Goal: Task Accomplishment & Management: Use online tool/utility

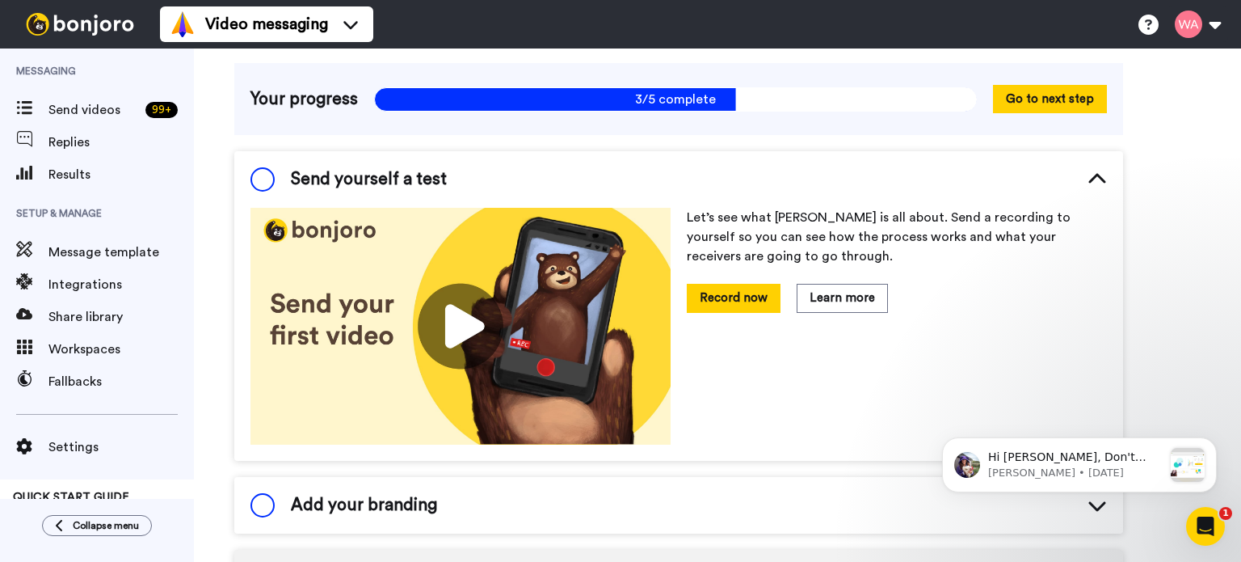
click at [1093, 179] on icon at bounding box center [1096, 179] width 17 height 10
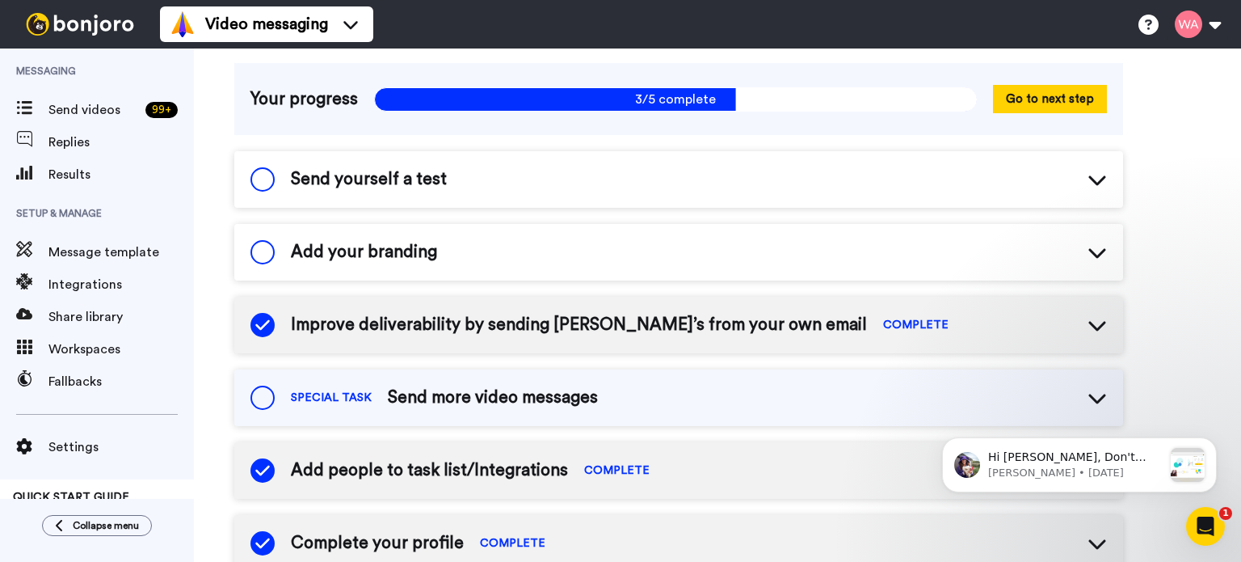
drag, startPoint x: 1147, startPoint y: 222, endPoint x: 1237, endPoint y: 208, distance: 90.7
click at [1179, 217] on div "Quick start guide Here are some tips and tasks to get you started. Complete our…" at bounding box center [717, 503] width 1047 height 1096
click at [1205, 19] on button at bounding box center [1197, 24] width 61 height 36
drag, startPoint x: 1205, startPoint y: 19, endPoint x: 900, endPoint y: 15, distance: 305.4
click at [900, 15] on div "Video messaging Switch to Video messaging Testimonials Try me for free! Setting…" at bounding box center [700, 24] width 1081 height 48
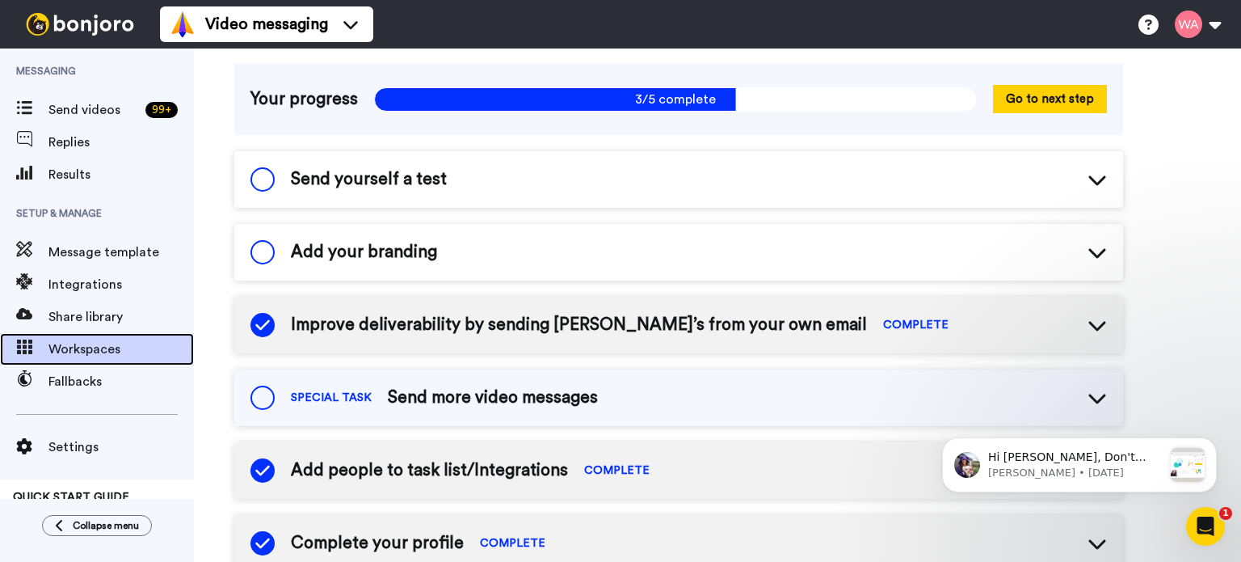
drag, startPoint x: 109, startPoint y: 346, endPoint x: 91, endPoint y: 347, distance: 17.8
click at [91, 347] on span "Workspaces" at bounding box center [120, 348] width 145 height 19
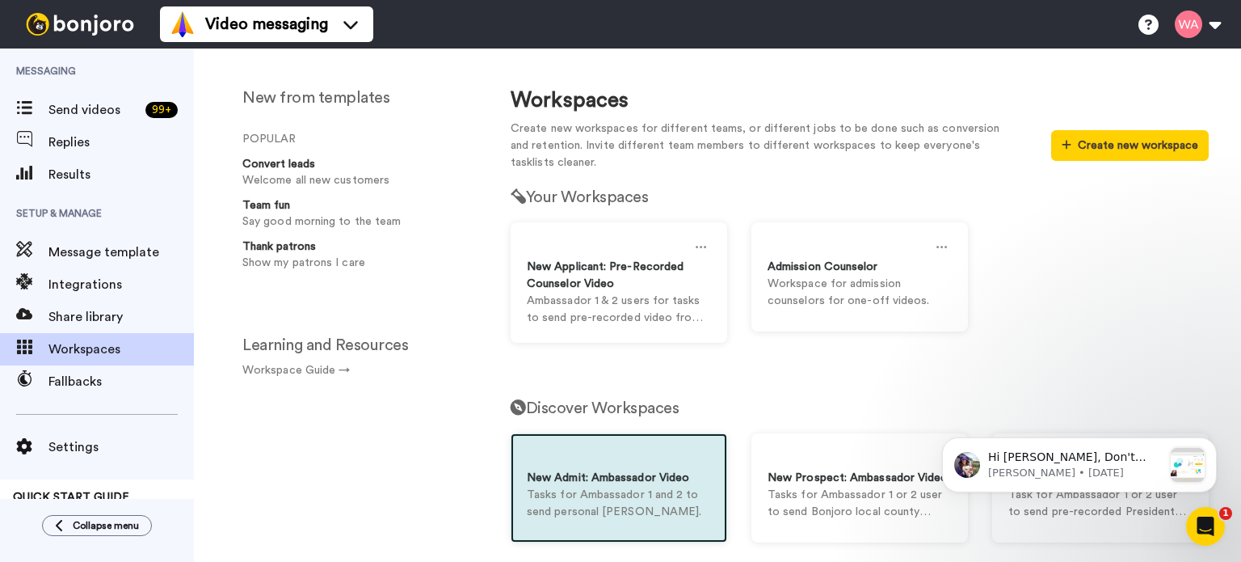
click at [637, 527] on div "New Admit: Ambassador Video Tasks for Ambassador 1 and 2 to send personal Bonjo…" at bounding box center [619, 487] width 217 height 109
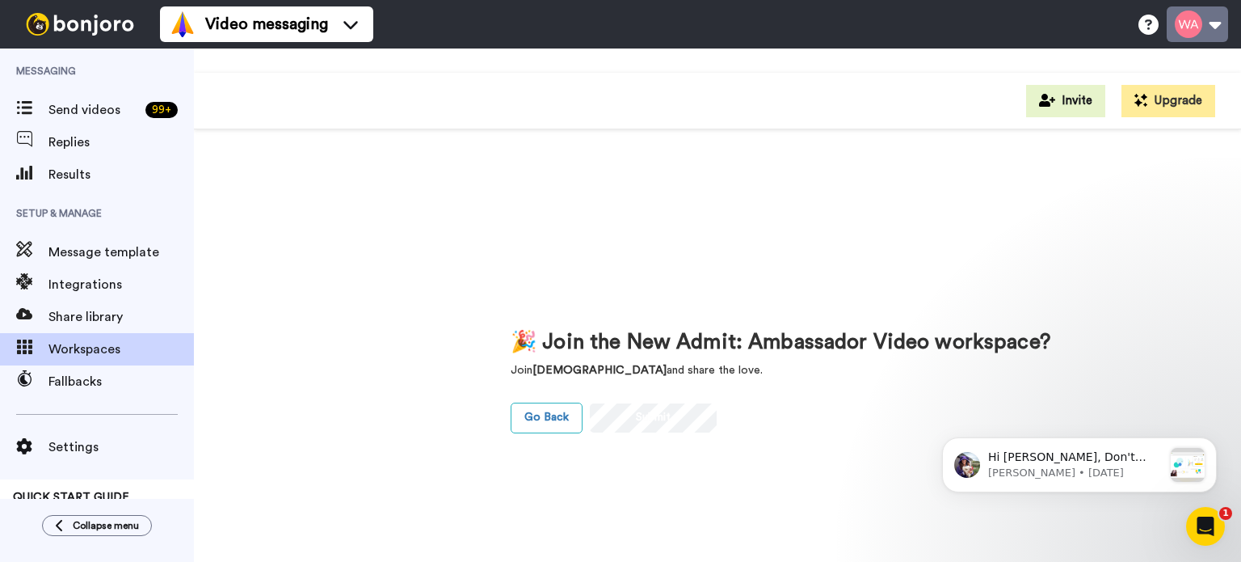
click at [1215, 27] on button at bounding box center [1197, 24] width 61 height 36
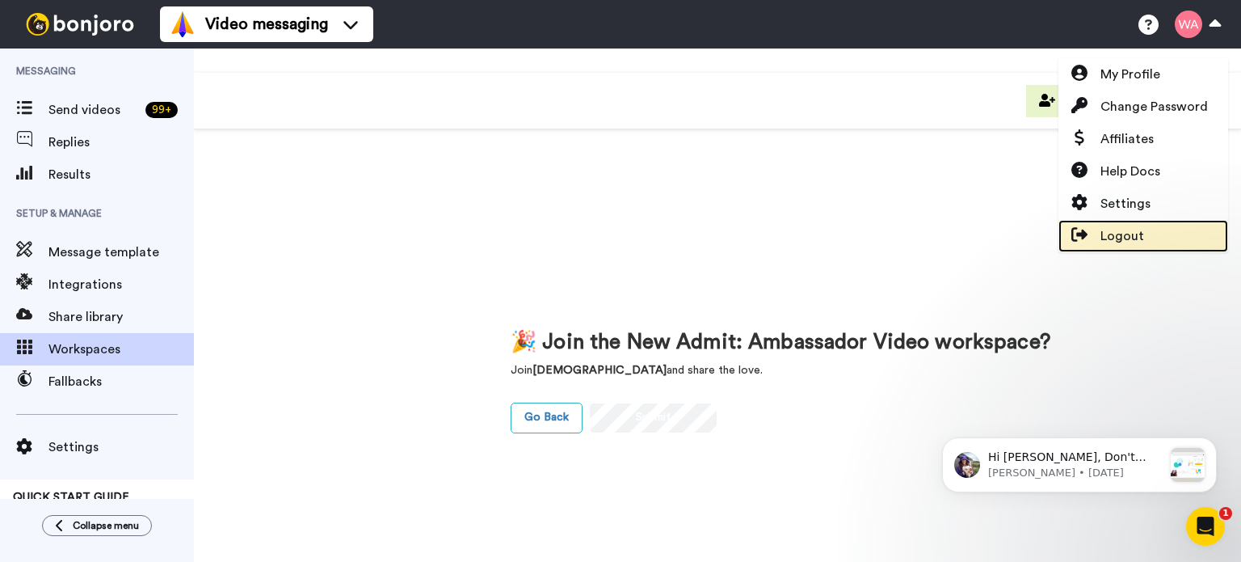
click at [1158, 232] on link "Logout" at bounding box center [1143, 236] width 170 height 32
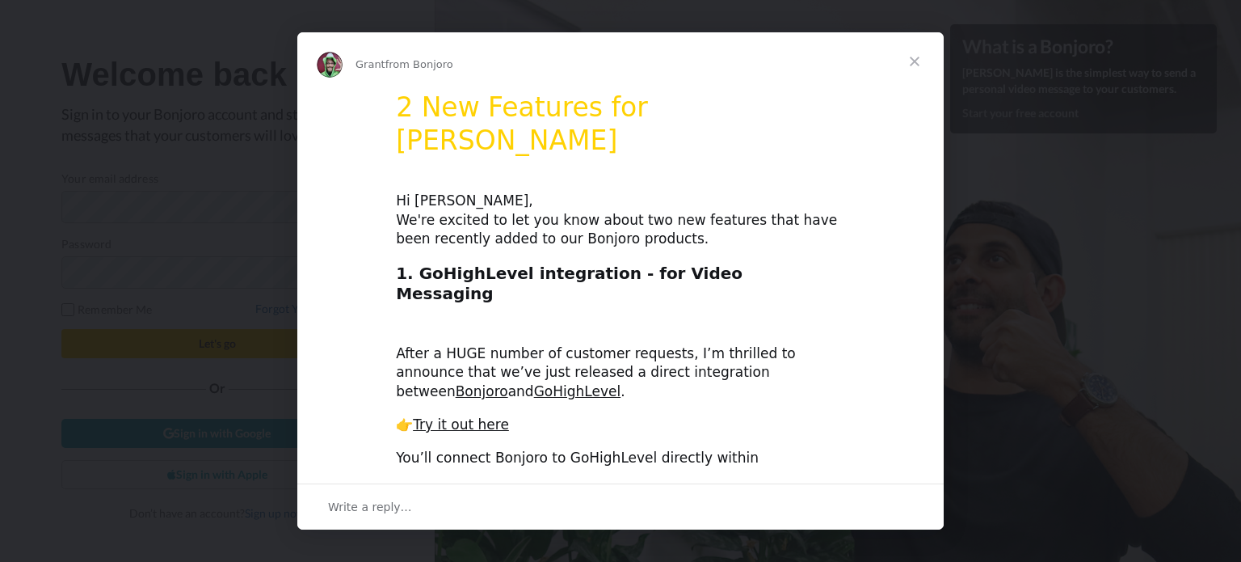
click at [909, 63] on span "Close" at bounding box center [915, 61] width 58 height 58
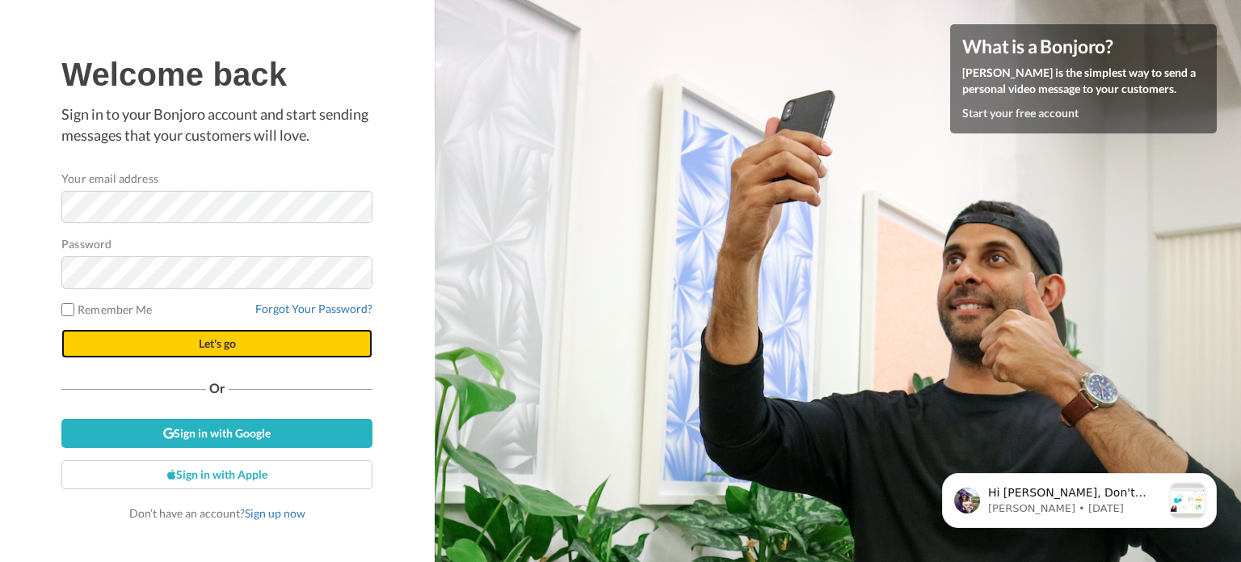
click at [149, 342] on button "Let's go" at bounding box center [216, 343] width 311 height 29
